Goal: Transaction & Acquisition: Purchase product/service

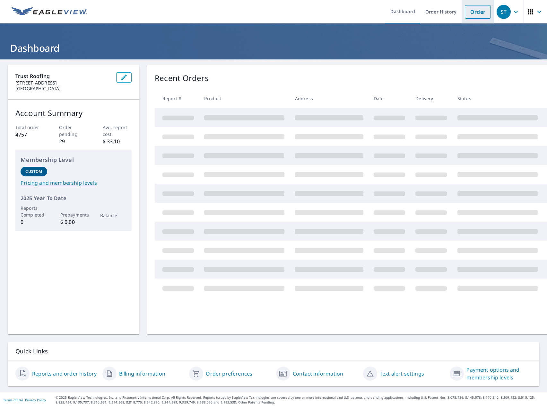
click at [480, 13] on link "Order" at bounding box center [478, 11] width 26 height 13
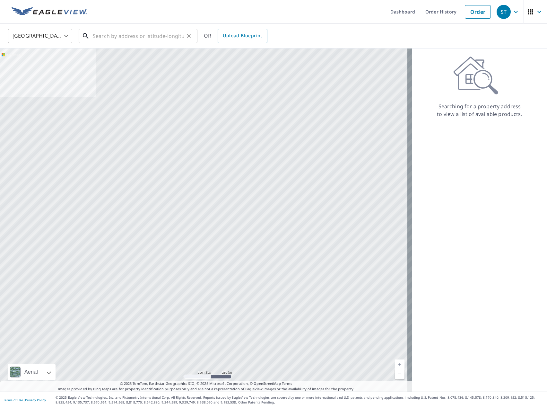
click at [100, 37] on input "text" at bounding box center [139, 36] width 92 height 18
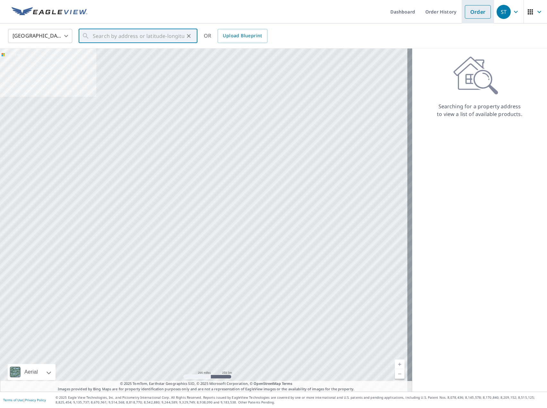
click at [474, 13] on link "Order" at bounding box center [478, 11] width 26 height 13
click at [130, 31] on input "text" at bounding box center [139, 36] width 92 height 18
paste input "[STREET_ADDRESS]"
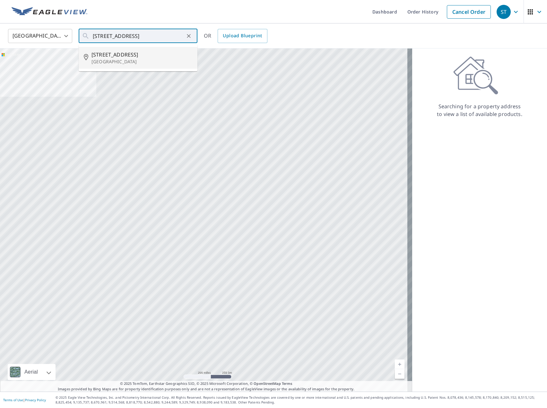
type input "[STREET_ADDRESS][PERSON_NAME]"
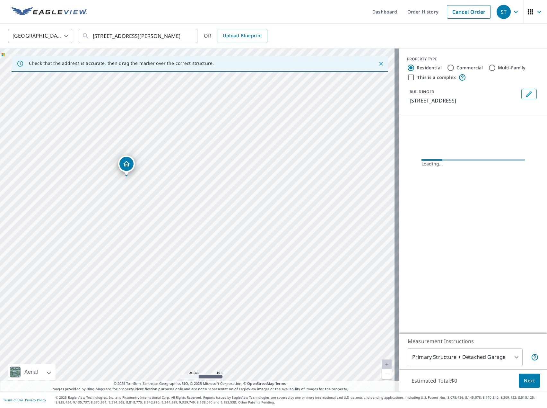
drag, startPoint x: 176, startPoint y: 153, endPoint x: 190, endPoint y: 219, distance: 67.4
click at [190, 219] on div "[STREET_ADDRESS][PERSON_NAME]" at bounding box center [199, 219] width 399 height 343
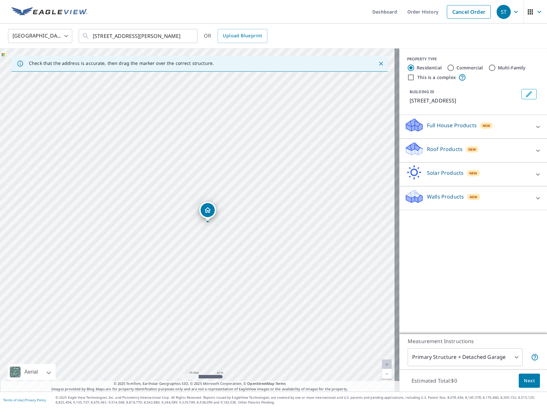
drag, startPoint x: 125, startPoint y: 167, endPoint x: 135, endPoint y: 170, distance: 9.7
click at [135, 170] on div "[STREET_ADDRESS][PERSON_NAME]" at bounding box center [199, 219] width 399 height 343
drag, startPoint x: 211, startPoint y: 218, endPoint x: 292, endPoint y: 214, distance: 81.6
click at [488, 67] on input "Multi-Family" at bounding box center [492, 68] width 8 height 8
radio input "true"
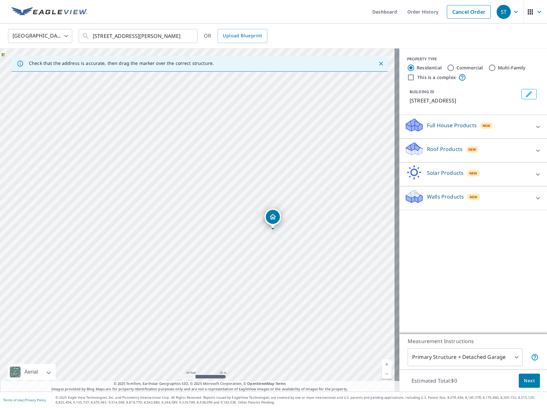
type input "2"
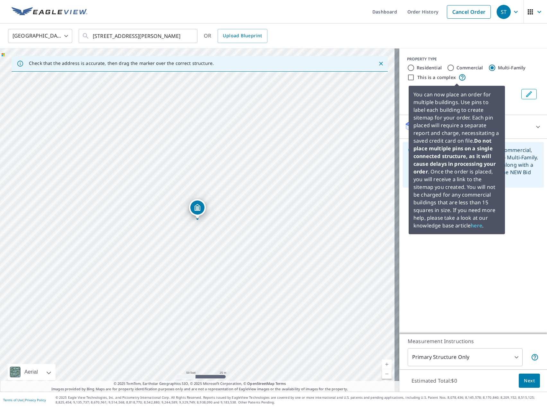
click at [458, 79] on icon at bounding box center [462, 78] width 8 height 8
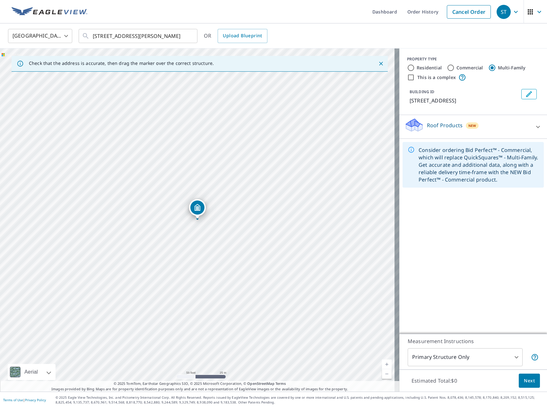
click at [401, 76] on div "PROPERTY TYPE Residential Commercial Multi-Family This is a complex BUILDING ID…" at bounding box center [473, 81] width 148 height 66
click at [408, 78] on input "This is a complex" at bounding box center [411, 78] width 8 height 8
checkbox input "true"
radio input "true"
type input "4"
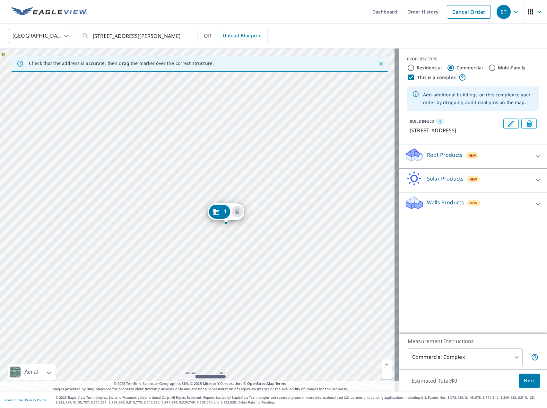
drag, startPoint x: 150, startPoint y: 208, endPoint x: 188, endPoint y: 209, distance: 37.9
click at [188, 209] on div "1 [STREET_ADDRESS]" at bounding box center [199, 219] width 399 height 343
click at [106, 139] on div "1 [STREET_ADDRESS]" at bounding box center [199, 219] width 399 height 343
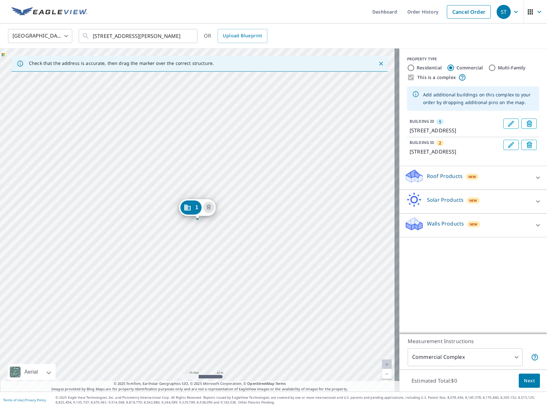
click at [192, 206] on div "1" at bounding box center [190, 207] width 21 height 14
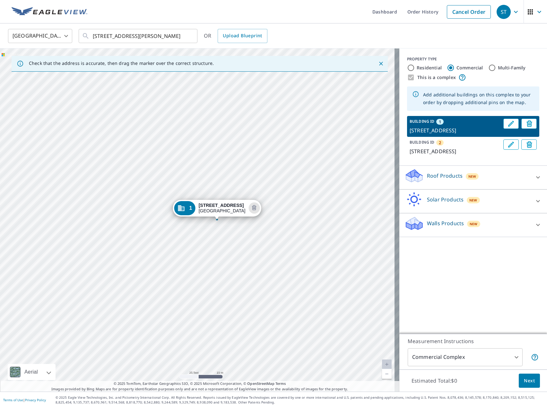
drag, startPoint x: 174, startPoint y: 206, endPoint x: 184, endPoint y: 199, distance: 11.3
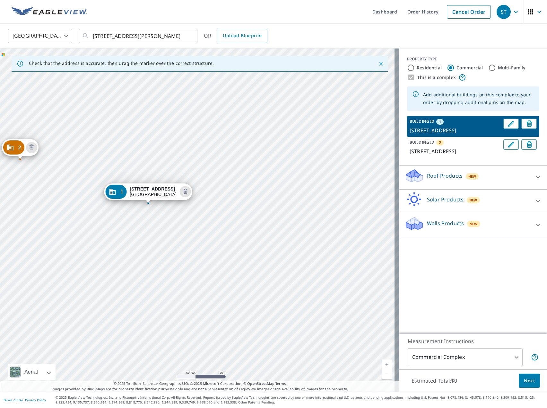
drag, startPoint x: 51, startPoint y: 201, endPoint x: 84, endPoint y: 204, distance: 33.1
click at [84, 204] on div "2 [STREET_ADDRESS] 1 [STREET_ADDRESS]" at bounding box center [199, 219] width 399 height 343
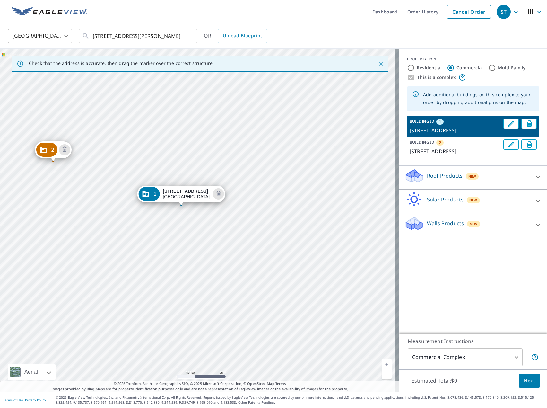
click at [130, 148] on div "2 [STREET_ADDRESS] 1 [STREET_ADDRESS]" at bounding box center [199, 219] width 399 height 343
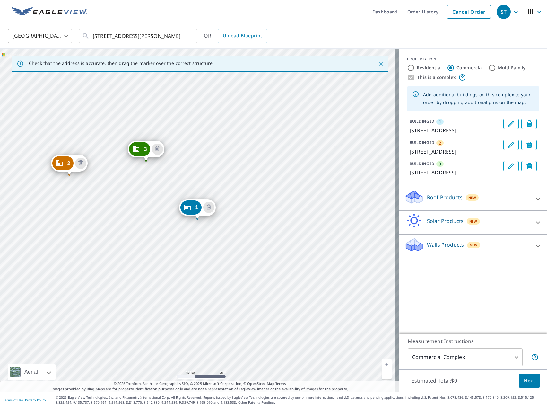
click at [239, 161] on div "2 [STREET_ADDRESS] [GEOGRAPHIC_DATA][STREET_ADDRESS] 1 [STREET_ADDRESS]" at bounding box center [199, 219] width 399 height 343
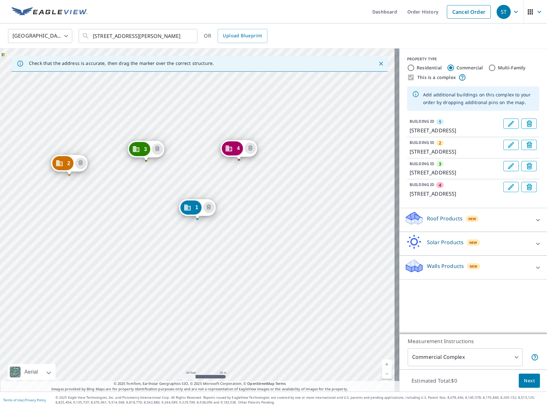
click at [260, 201] on div "2 [STREET_ADDRESS] [GEOGRAPHIC_DATA][STREET_ADDRESS] [GEOGRAPHIC_DATA][STREET_A…" at bounding box center [199, 219] width 399 height 343
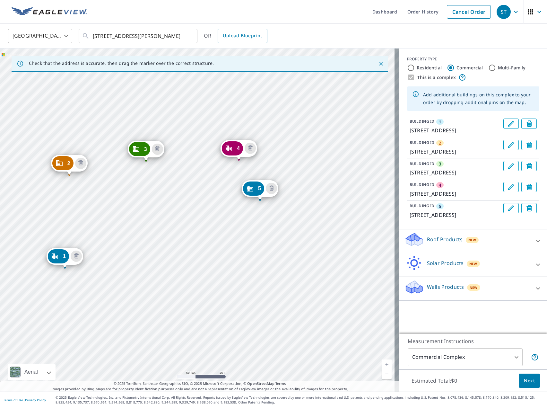
drag, startPoint x: 193, startPoint y: 208, endPoint x: 61, endPoint y: 257, distance: 141.3
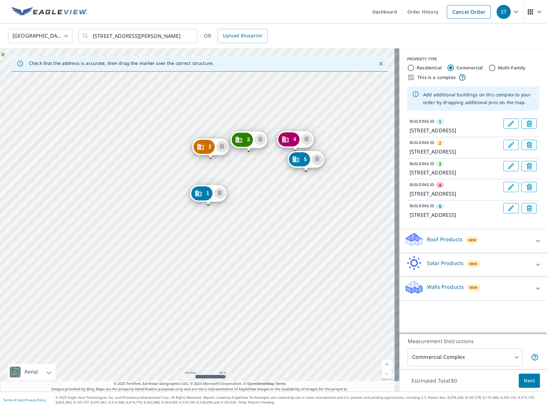
drag, startPoint x: 304, startPoint y: 206, endPoint x: 261, endPoint y: 208, distance: 42.8
click at [261, 208] on div "2 [GEOGRAPHIC_DATA] [GEOGRAPHIC_DATA] [GEOGRAPHIC_DATA][STREET_ADDRESS] 5 [STRE…" at bounding box center [199, 219] width 399 height 343
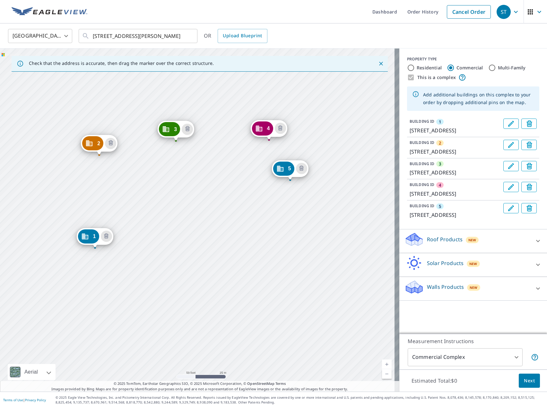
click at [242, 224] on div "2 [GEOGRAPHIC_DATA] [GEOGRAPHIC_DATA] [GEOGRAPHIC_DATA][STREET_ADDRESS] 5 [STRE…" at bounding box center [199, 219] width 399 height 343
click at [229, 199] on div "2 [GEOGRAPHIC_DATA] [GEOGRAPHIC_DATA] [GEOGRAPHIC_DATA][STREET_ADDRESS] 5 [STRE…" at bounding box center [199, 219] width 399 height 343
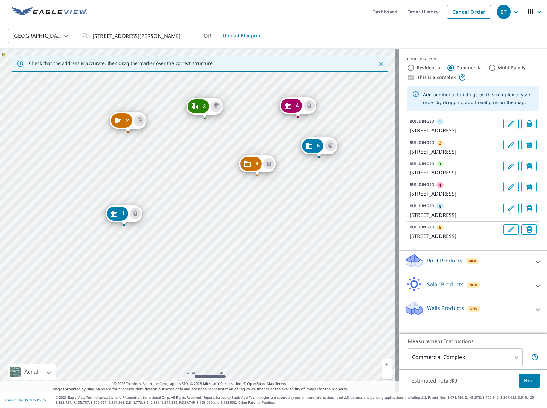
click at [266, 214] on div "2 [GEOGRAPHIC_DATA] [GEOGRAPHIC_DATA] [GEOGRAPHIC_DATA][STREET_ADDRESS] 5 [GEOG…" at bounding box center [199, 219] width 399 height 343
click at [318, 235] on div "2 [GEOGRAPHIC_DATA] [GEOGRAPHIC_DATA] [GEOGRAPHIC_DATA][STREET_ADDRESS] 5 [GEOG…" at bounding box center [199, 219] width 399 height 343
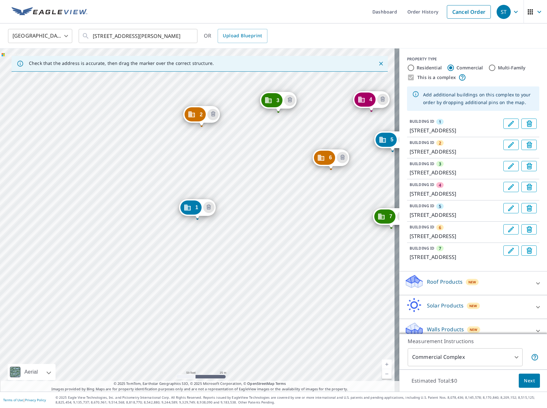
click at [345, 240] on div "2 [GEOGRAPHIC_DATA] [GEOGRAPHIC_DATA] [GEOGRAPHIC_DATA] 5 [GEOGRAPHIC_DATA] [GE…" at bounding box center [199, 219] width 399 height 343
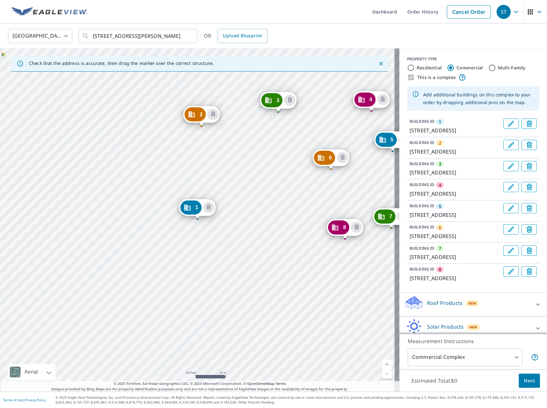
click at [282, 244] on div "2 [GEOGRAPHIC_DATA] [GEOGRAPHIC_DATA] [GEOGRAPHIC_DATA] 5 [GEOGRAPHIC_DATA] [GE…" at bounding box center [199, 219] width 399 height 343
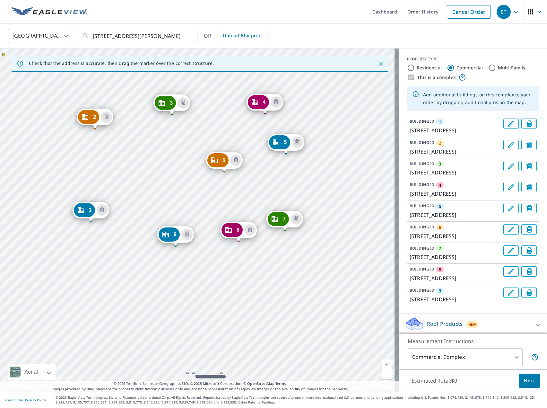
drag, startPoint x: 317, startPoint y: 252, endPoint x: 221, endPoint y: 261, distance: 95.7
click at [219, 260] on div "2 [GEOGRAPHIC_DATA] [GEOGRAPHIC_DATA] [GEOGRAPHIC_DATA] 5 [GEOGRAPHIC_DATA] [GE…" at bounding box center [199, 219] width 399 height 343
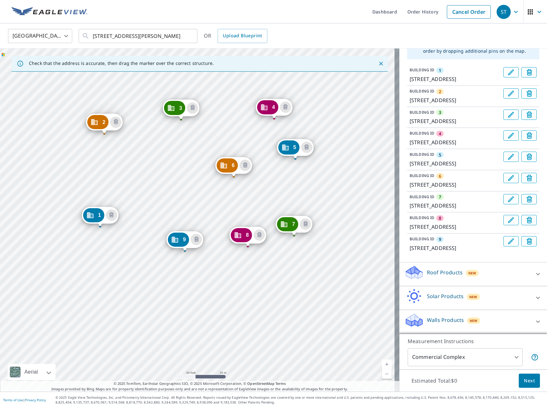
scroll to position [59, 0]
click at [494, 274] on div "Roof Products New" at bounding box center [468, 274] width 126 height 18
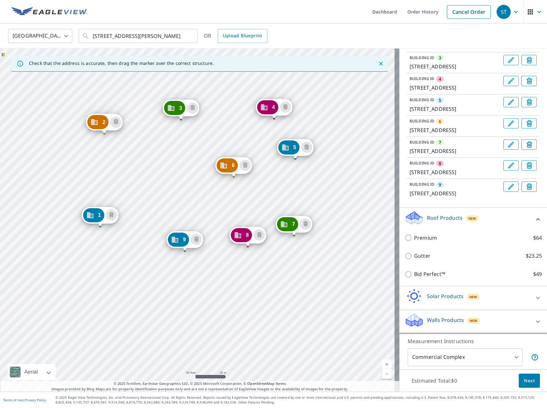
scroll to position [114, 0]
click at [521, 217] on div "Roof Products New" at bounding box center [470, 219] width 130 height 18
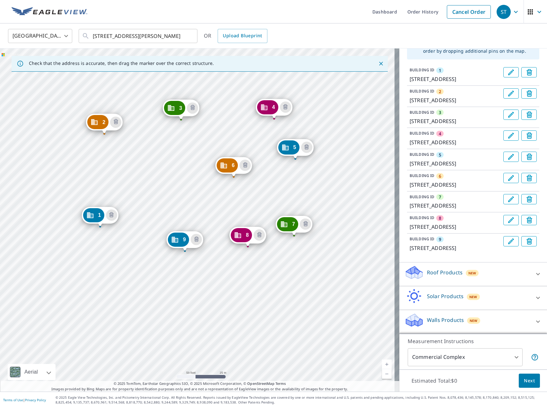
scroll to position [59, 0]
click at [528, 376] on button "Next" at bounding box center [529, 380] width 21 height 14
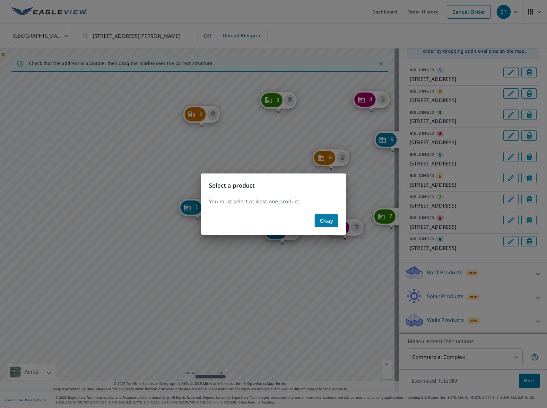
click at [326, 221] on span "Okay" at bounding box center [326, 220] width 13 height 9
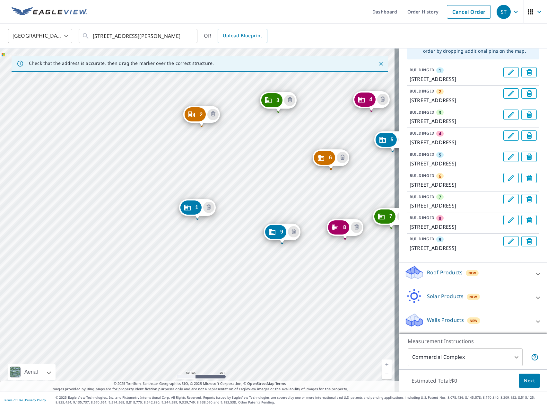
click at [513, 280] on div "Roof Products New" at bounding box center [468, 274] width 126 height 18
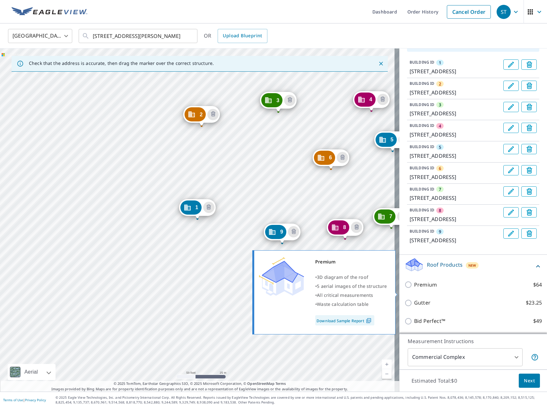
click at [406, 288] on input "Premium $64" at bounding box center [410, 285] width 10 height 8
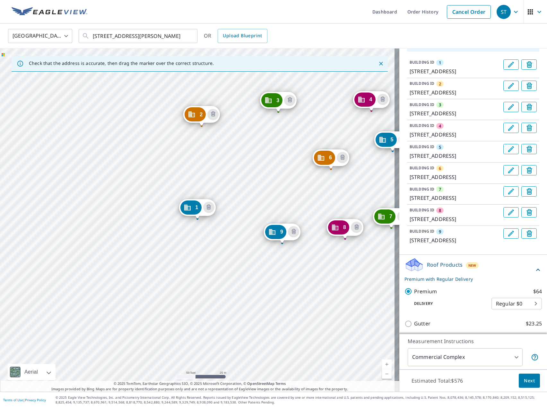
click at [406, 293] on div "Premium $64 Delivery Regular $0 8 ​" at bounding box center [473, 298] width 137 height 32
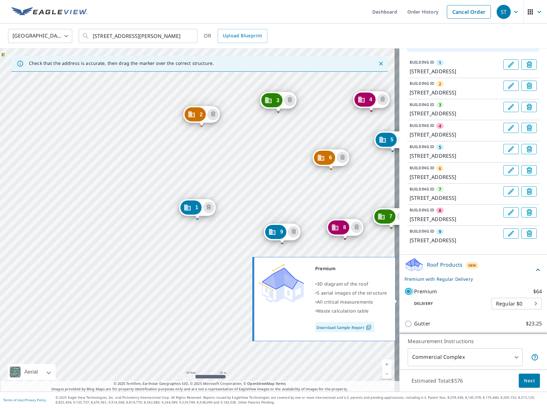
click at [405, 295] on input "Premium $64" at bounding box center [410, 291] width 10 height 8
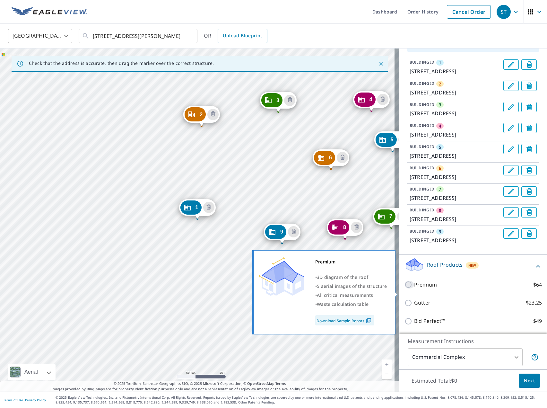
click at [405, 288] on input "Premium $64" at bounding box center [410, 285] width 10 height 8
checkbox input "true"
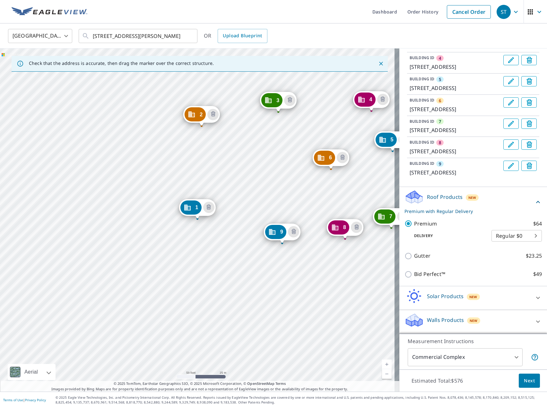
scroll to position [135, 0]
click at [534, 300] on icon at bounding box center [538, 298] width 8 height 8
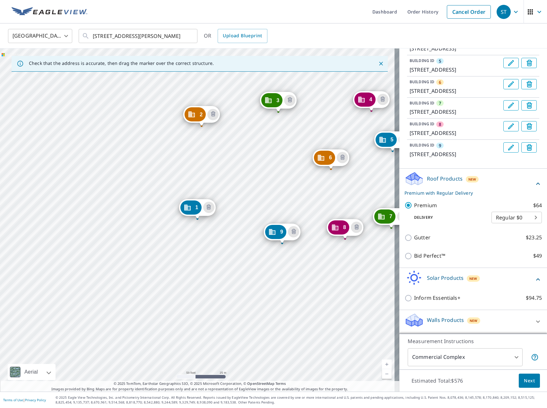
scroll to position [153, 0]
click at [501, 275] on div "Solar Products New" at bounding box center [470, 279] width 130 height 18
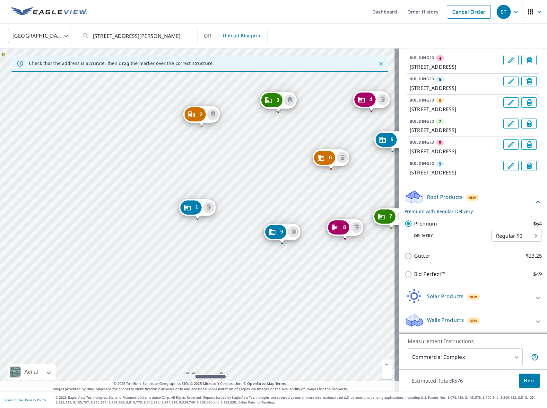
scroll to position [135, 0]
click at [524, 380] on span "Next" at bounding box center [529, 381] width 11 height 8
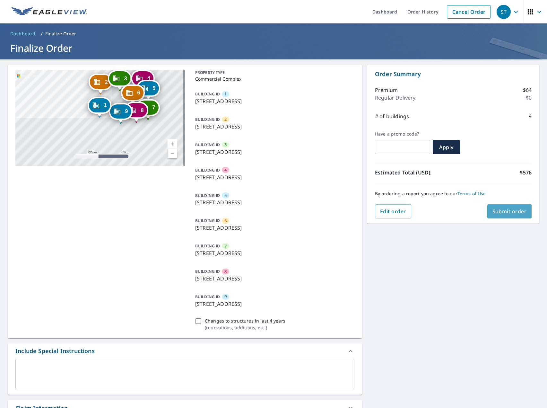
click at [495, 210] on span "Submit order" at bounding box center [510, 211] width 34 height 7
checkbox input "true"
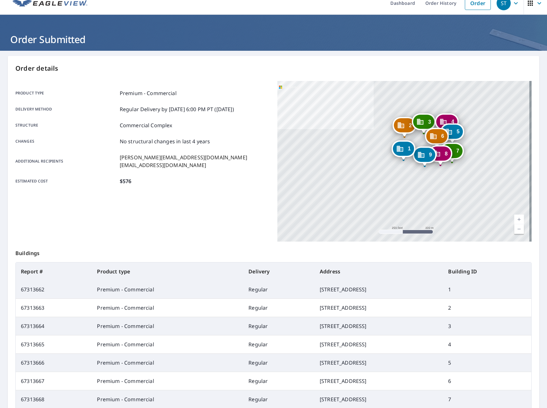
scroll to position [22, 0]
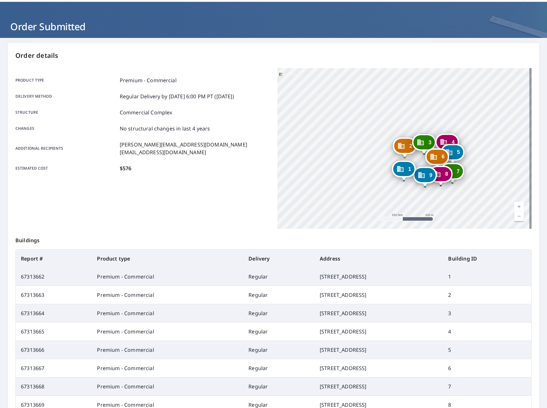
drag, startPoint x: 490, startPoint y: 189, endPoint x: 473, endPoint y: 171, distance: 24.7
click at [473, 171] on div "2 [GEOGRAPHIC_DATA] [GEOGRAPHIC_DATA] [GEOGRAPHIC_DATA] 5 [GEOGRAPHIC_DATA] [GE…" at bounding box center [404, 148] width 254 height 161
